Goal: Task Accomplishment & Management: Manage account settings

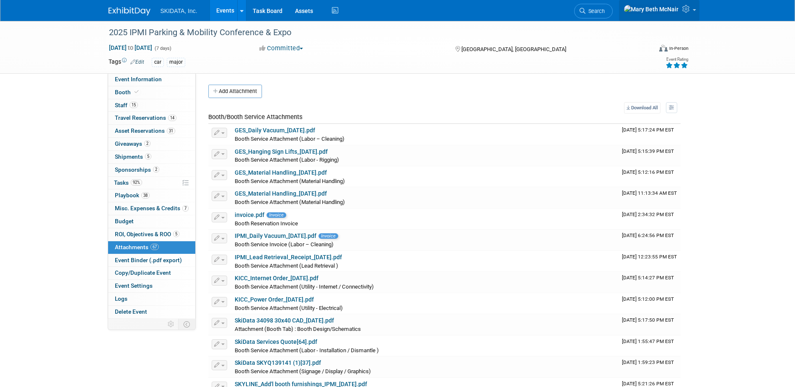
click at [690, 10] on icon at bounding box center [687, 9] width 10 height 8
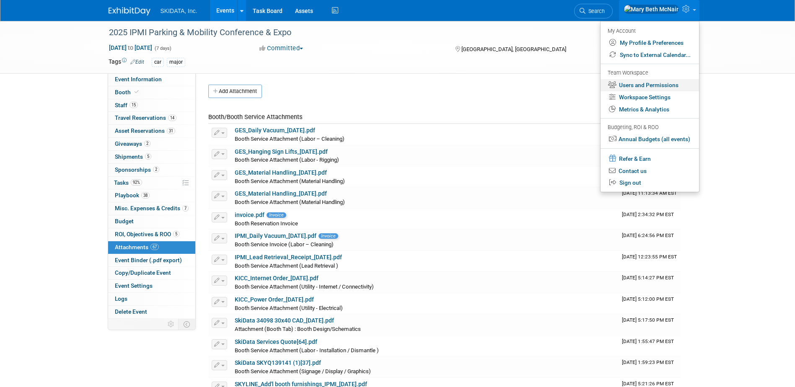
click at [662, 84] on link "Users and Permissions" at bounding box center [649, 85] width 98 height 12
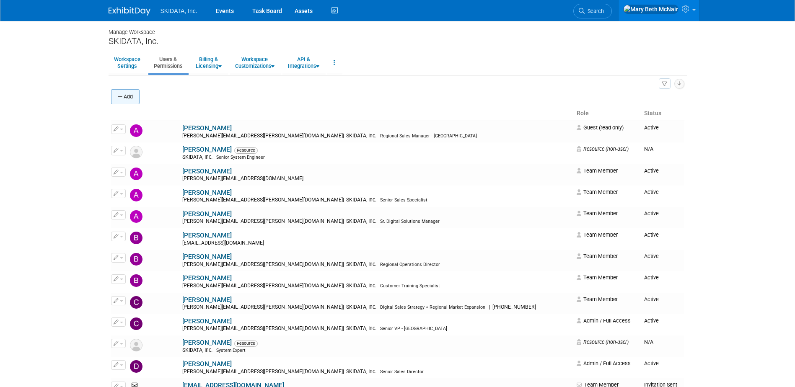
click at [118, 101] on button "Add" at bounding box center [125, 96] width 28 height 15
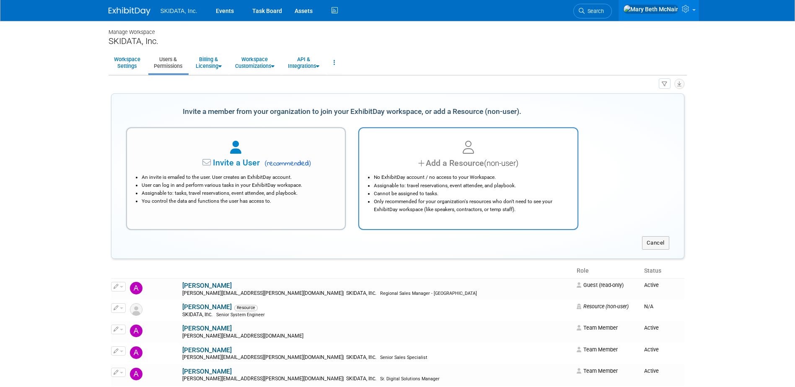
click at [411, 160] on div "Add a Resource (non-user)" at bounding box center [468, 163] width 197 height 12
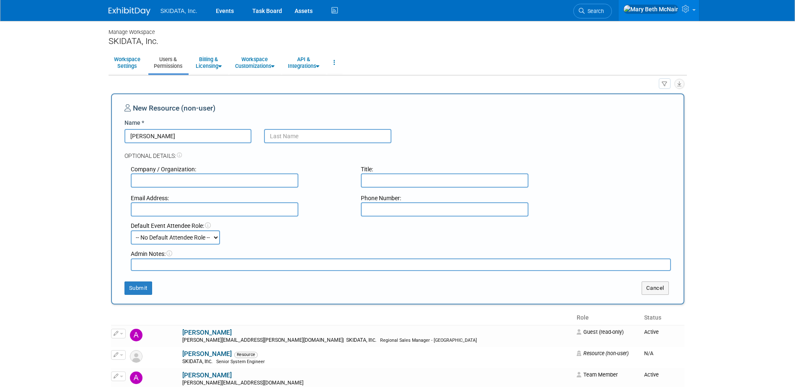
type input "Josef"
type input "Lageder"
click at [190, 178] on input "text" at bounding box center [215, 180] width 168 height 14
type input "SKIDATA"
click at [439, 178] on input "text" at bounding box center [445, 180] width 168 height 14
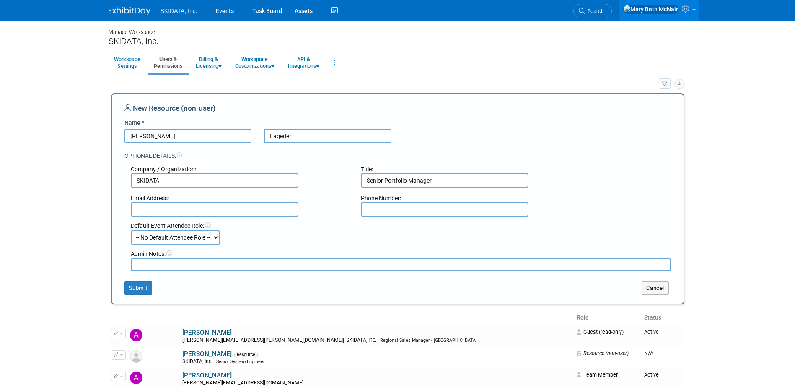
type input "Senior Portfolio Manager"
click at [176, 213] on input "text" at bounding box center [215, 209] width 168 height 14
type input "josef.lageder@skidata.com"
click at [193, 235] on select "-- No Default Attendee Role -- Demonstrator Host Planner Presenter Pre-show Adm…" at bounding box center [175, 237] width 89 height 14
select select "8"
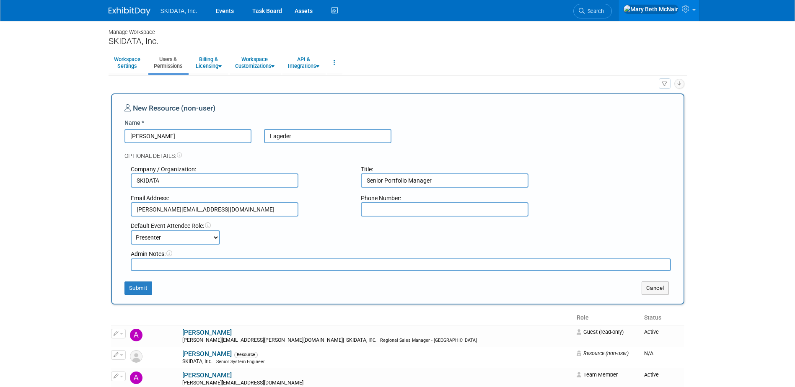
click at [131, 230] on select "-- No Default Attendee Role -- Demonstrator Host Planner Presenter Pre-show Adm…" at bounding box center [175, 237] width 89 height 14
click at [147, 292] on button "Submit" at bounding box center [138, 288] width 28 height 13
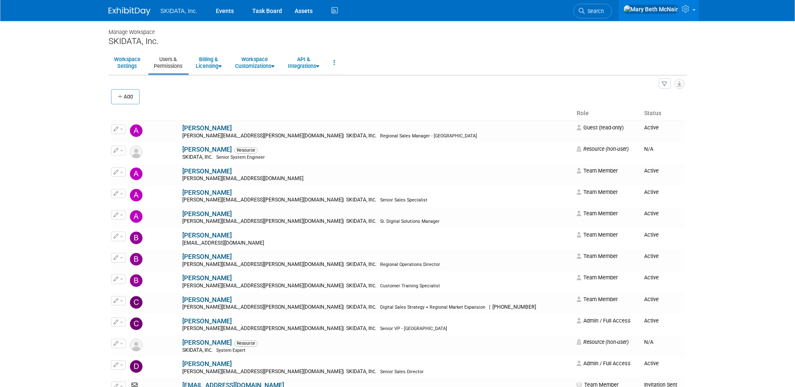
click at [716, 163] on body "SKIDATA, Inc. Events Task Board Assets Activity Feed" at bounding box center [397, 193] width 795 height 387
